Goal: Task Accomplishment & Management: Manage account settings

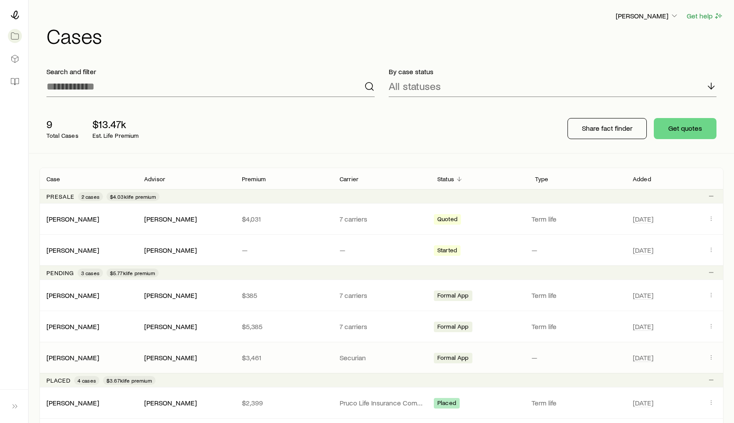
click at [388, 354] on p "Securian" at bounding box center [382, 357] width 84 height 9
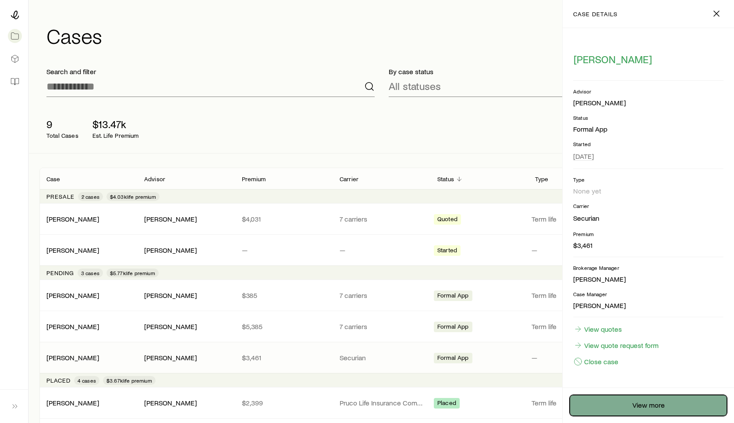
click at [652, 406] on link "View more" at bounding box center [648, 405] width 157 height 21
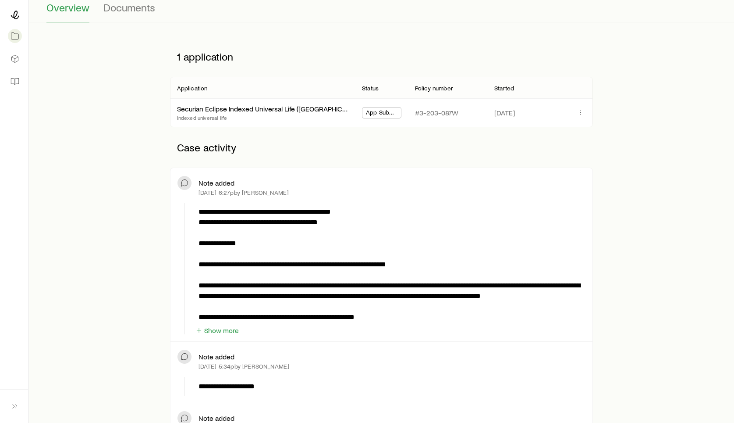
scroll to position [279, 0]
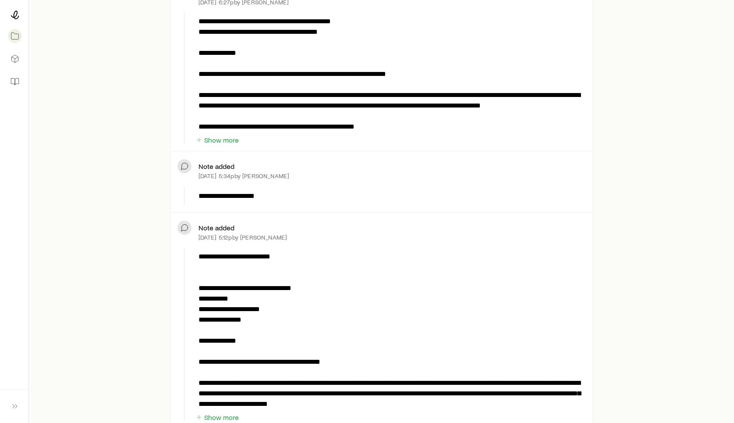
drag, startPoint x: 230, startPoint y: 197, endPoint x: 256, endPoint y: 199, distance: 26.4
click at [256, 199] on p "**********" at bounding box center [391, 196] width 384 height 11
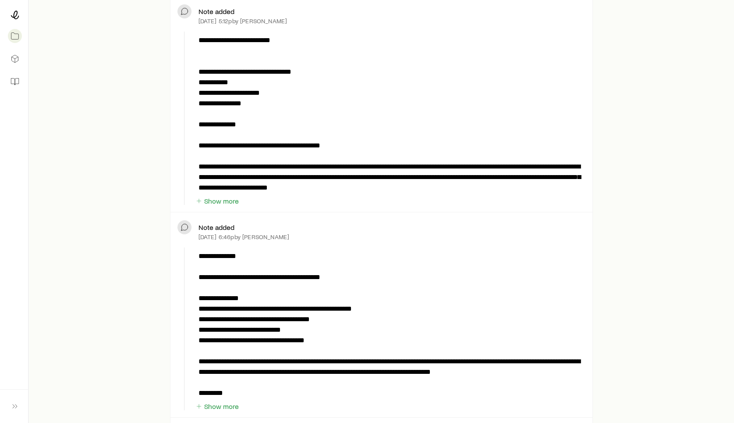
scroll to position [0, 0]
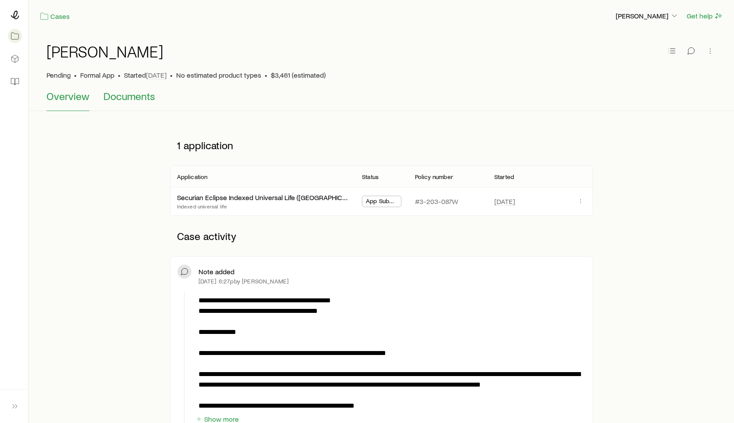
click at [123, 95] on span "Documents" at bounding box center [129, 96] width 52 height 12
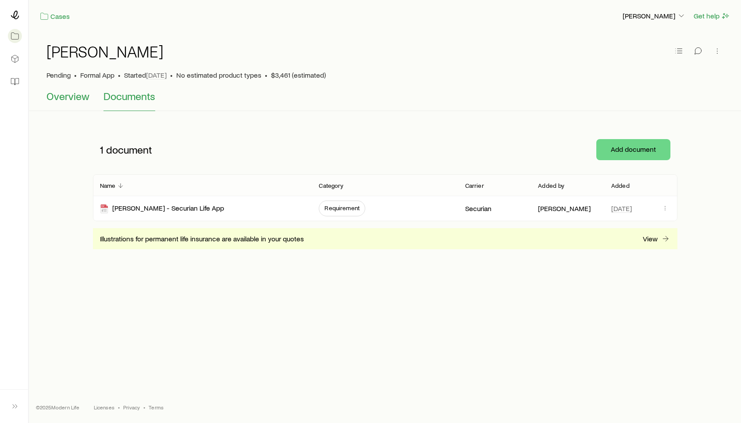
click at [69, 104] on button "Overview" at bounding box center [67, 100] width 43 height 21
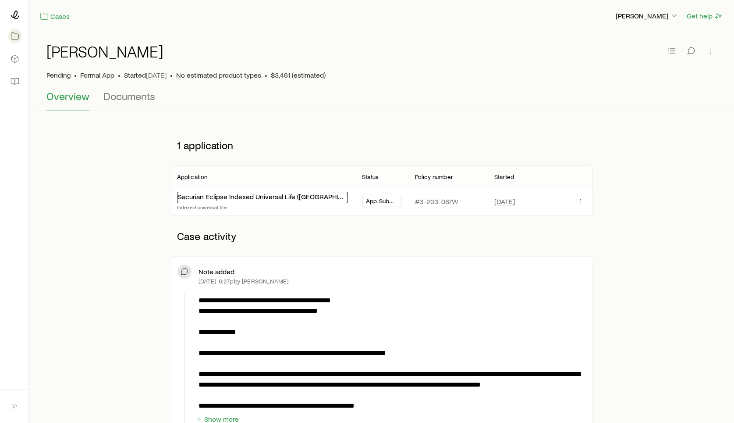
click at [243, 200] on link "Securian Eclipse Indexed Universal Life ([GEOGRAPHIC_DATA])" at bounding box center [272, 196] width 189 height 8
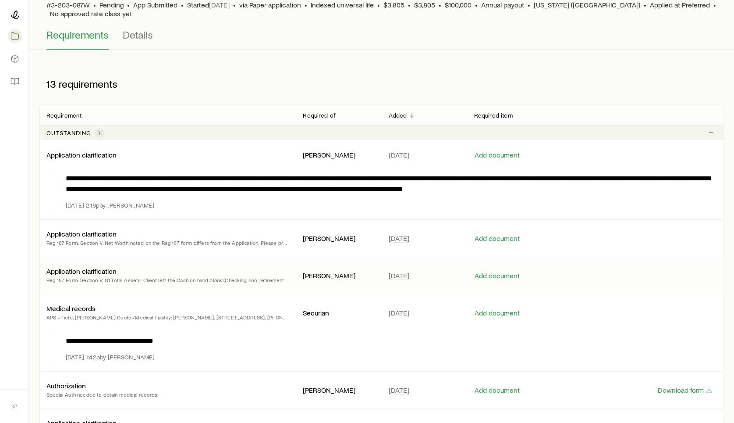
scroll to position [71, 0]
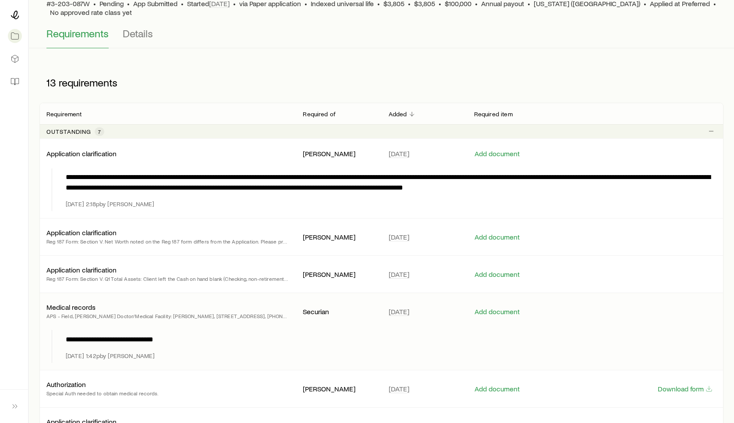
click at [240, 314] on p "APS - Field, Nayda, Emily Doctor/Medical Facility: Nayda, Emily, 3900 North Buf…" at bounding box center [167, 315] width 242 height 9
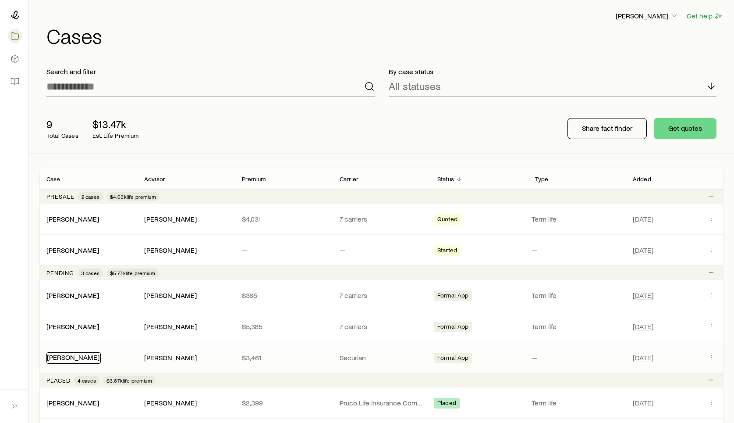
click at [72, 357] on link "[PERSON_NAME]" at bounding box center [73, 356] width 53 height 8
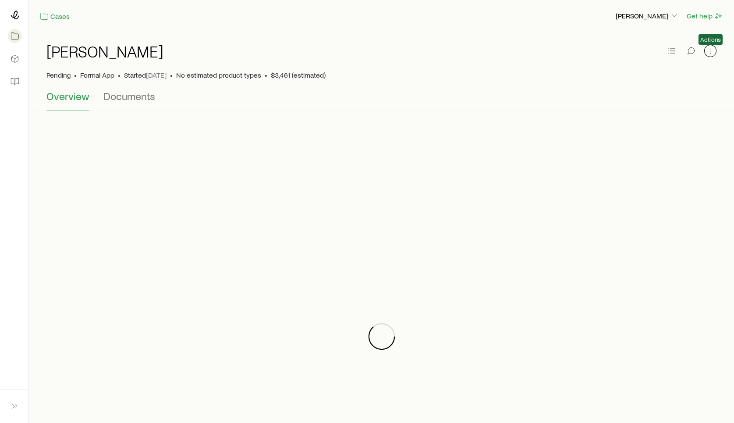
click at [599, 52] on icon "button" at bounding box center [710, 50] width 9 height 9
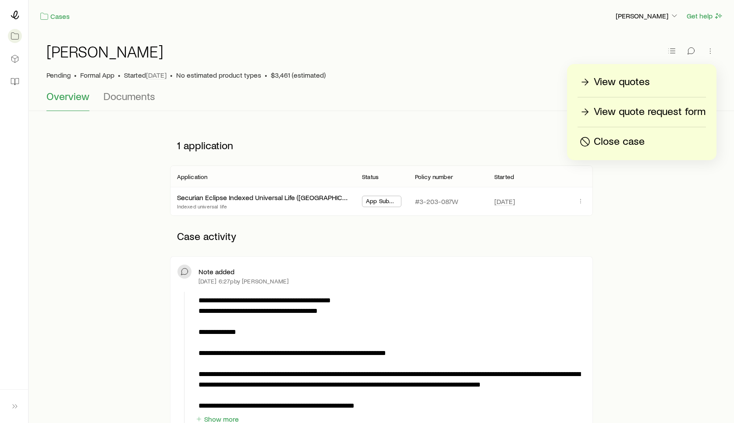
click at [515, 82] on div "[PERSON_NAME] Pending • Formal App • Started [DATE] • No estimated product type…" at bounding box center [381, 61] width 670 height 58
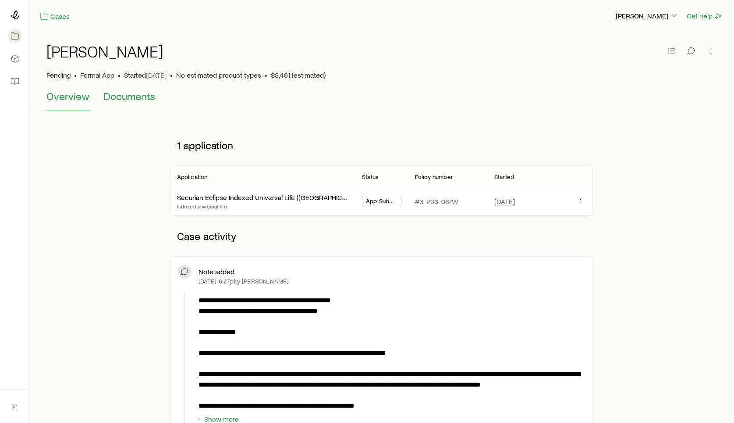
click at [127, 100] on span "Documents" at bounding box center [129, 96] width 52 height 12
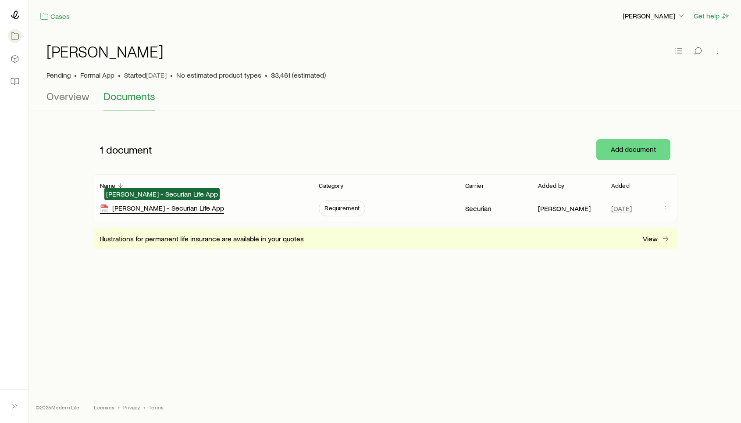
click at [155, 207] on div "[PERSON_NAME] - Securian Life App" at bounding box center [162, 208] width 124 height 10
click at [82, 104] on button "Overview" at bounding box center [67, 100] width 43 height 21
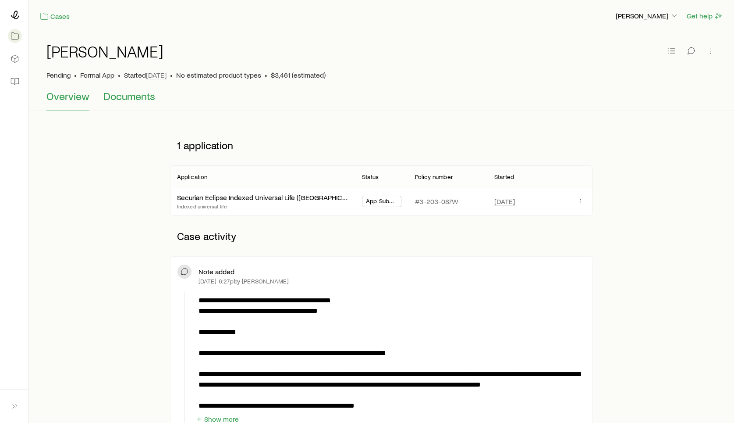
click at [122, 99] on span "Documents" at bounding box center [129, 96] width 52 height 12
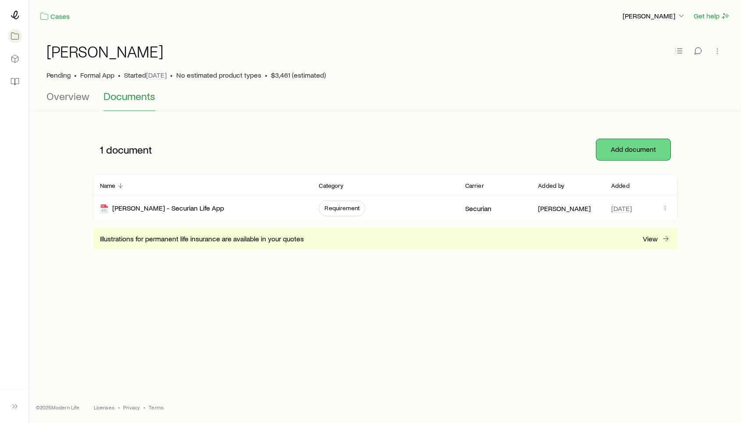
click at [599, 154] on button "Add document" at bounding box center [633, 149] width 74 height 21
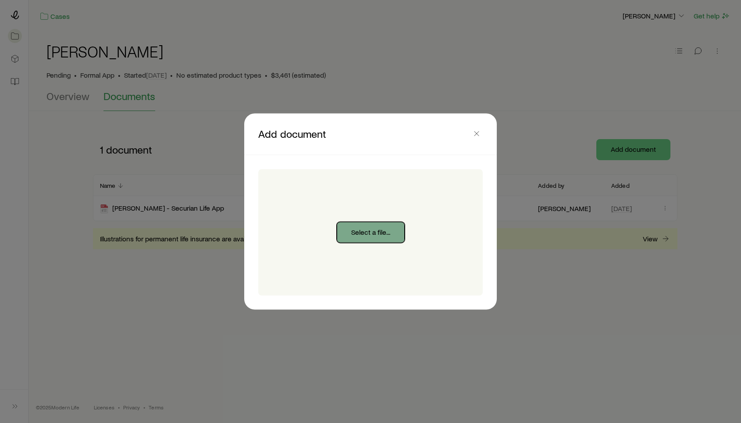
click at [345, 230] on button "Select a file..." at bounding box center [371, 232] width 68 height 21
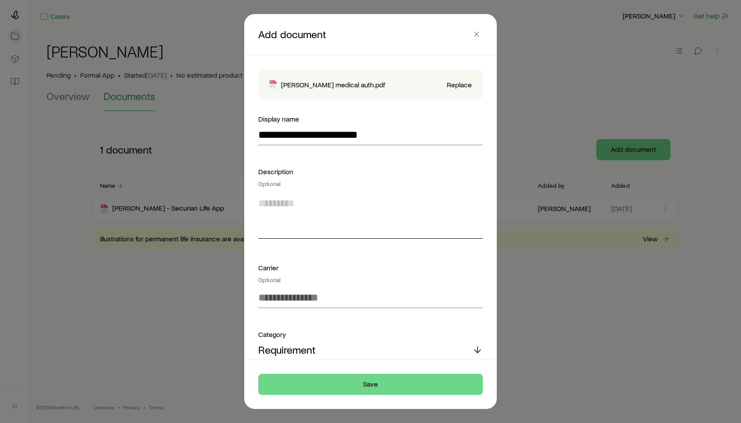
click at [298, 229] on textarea at bounding box center [370, 215] width 224 height 48
type textarea "*"
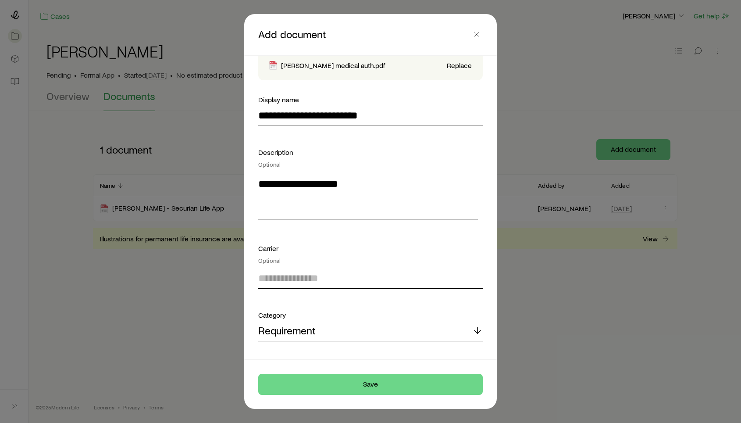
scroll to position [25, 0]
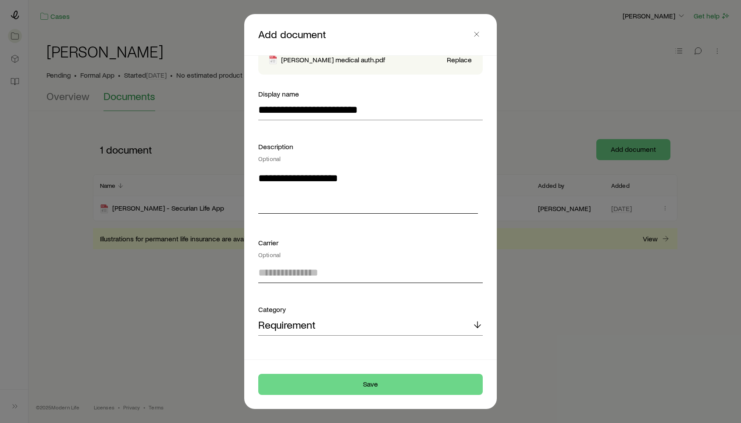
type textarea "**********"
click at [294, 266] on input at bounding box center [370, 272] width 224 height 21
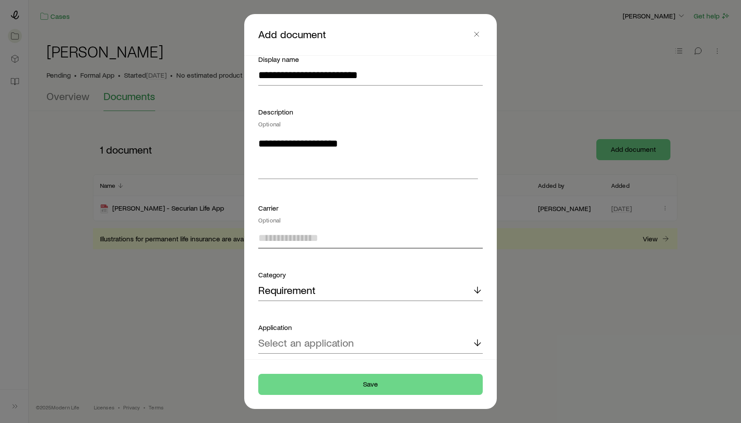
scroll to position [71, 0]
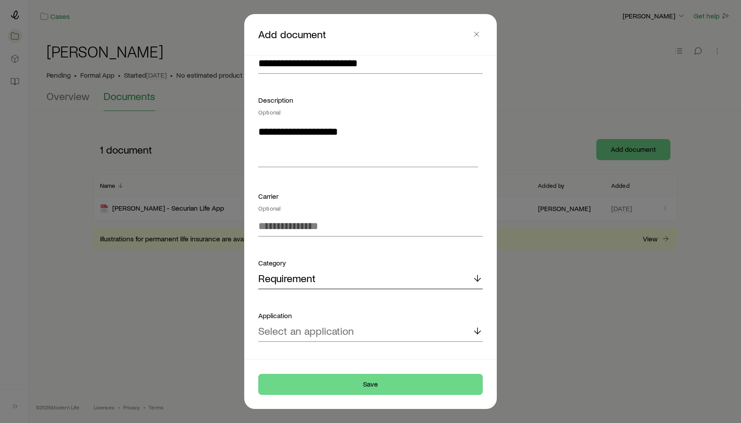
click at [318, 276] on div "Requirement" at bounding box center [370, 278] width 224 height 21
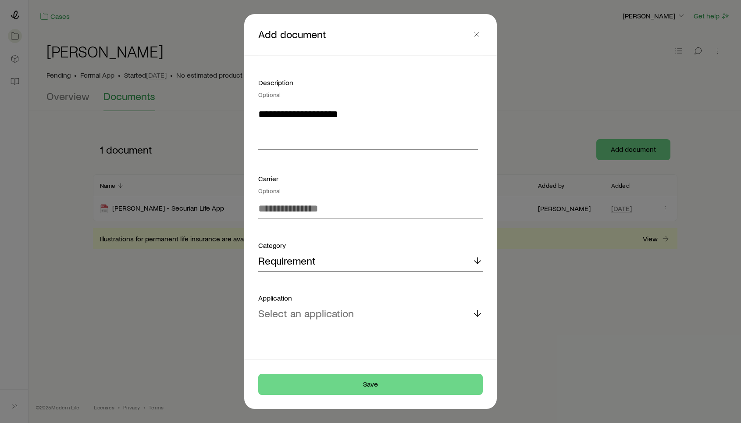
click at [326, 311] on p "Select an application" at bounding box center [306, 313] width 96 height 12
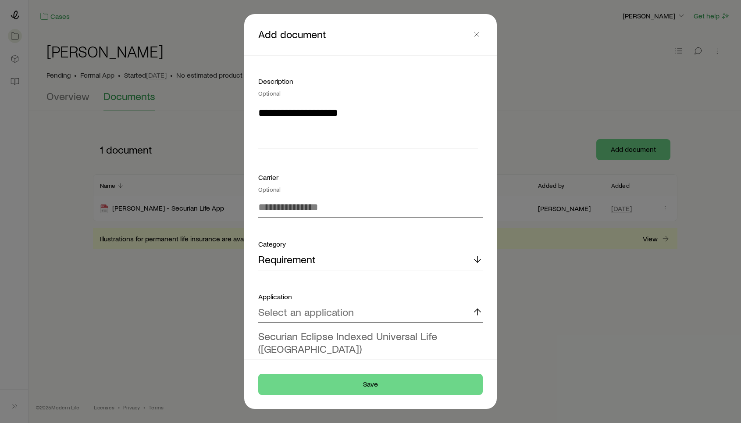
scroll to position [91, 0]
click at [334, 329] on span "Securian Eclipse Indexed Universal Life ([GEOGRAPHIC_DATA])" at bounding box center [347, 341] width 179 height 25
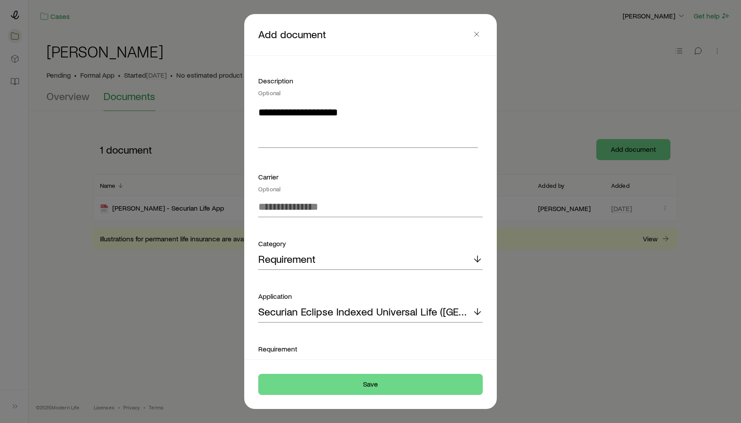
scroll to position [93, 0]
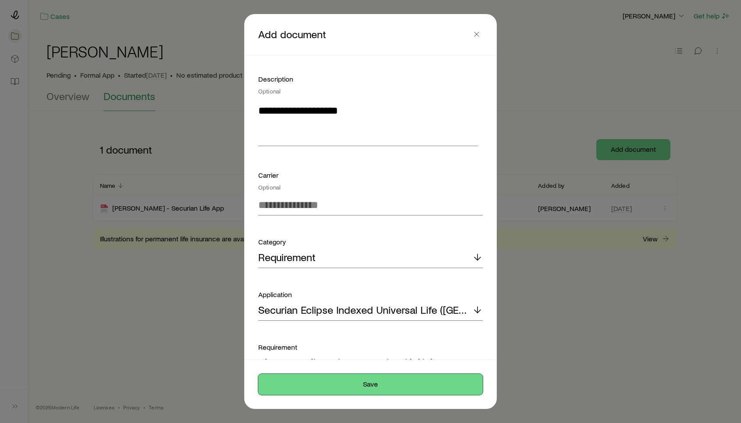
click at [367, 385] on button "Save" at bounding box center [370, 384] width 224 height 21
